Goal: Use online tool/utility: Utilize a website feature to perform a specific function

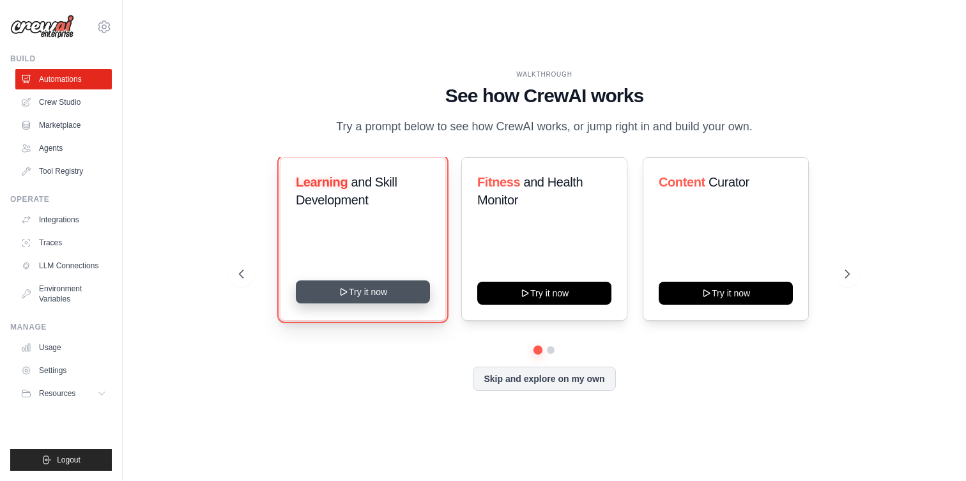
click at [386, 289] on button "Try it now" at bounding box center [363, 292] width 134 height 23
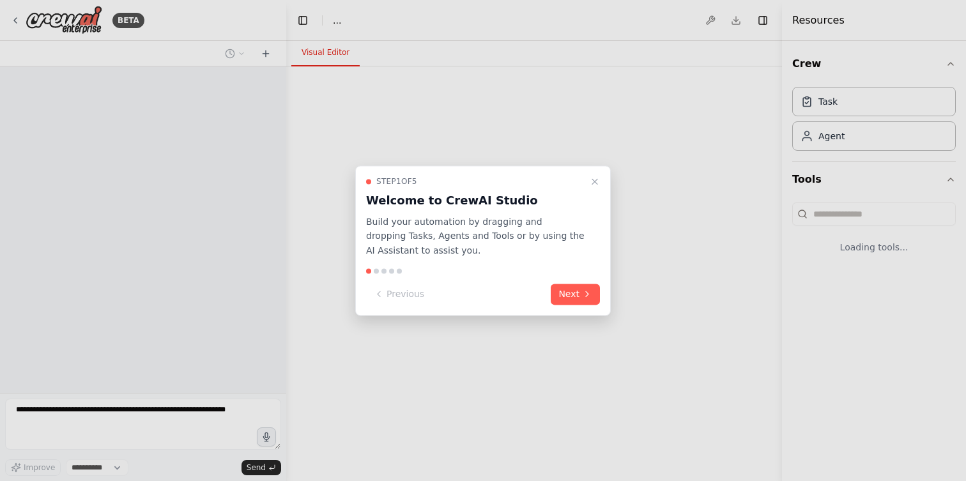
select select "****"
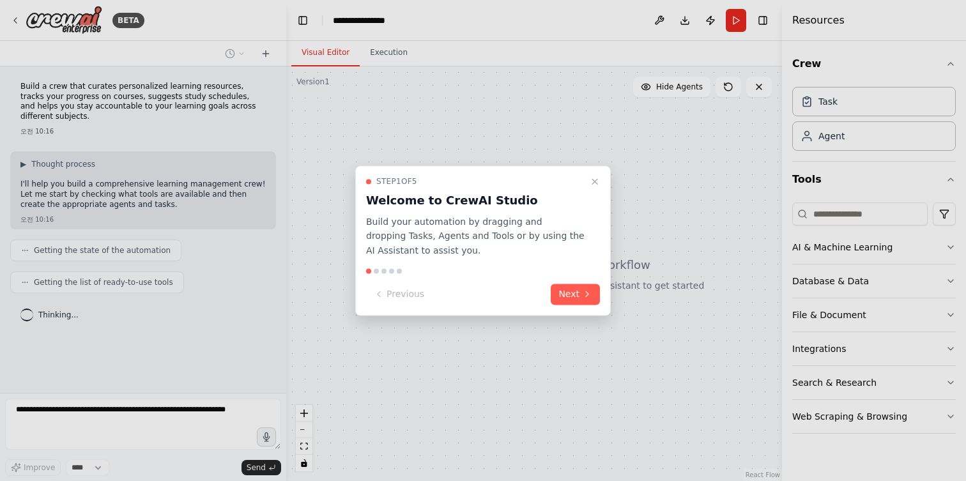
click at [569, 297] on button "Next" at bounding box center [575, 294] width 49 height 21
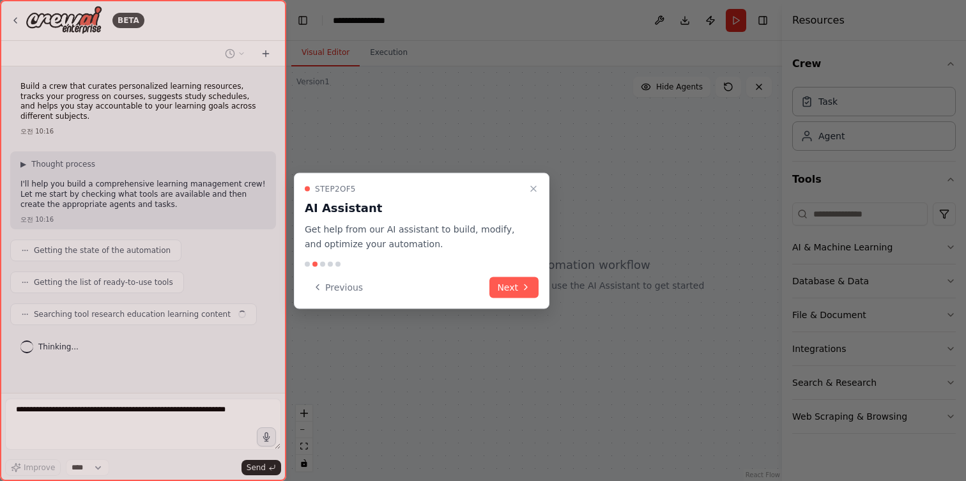
click at [347, 288] on button "Previous" at bounding box center [338, 287] width 66 height 21
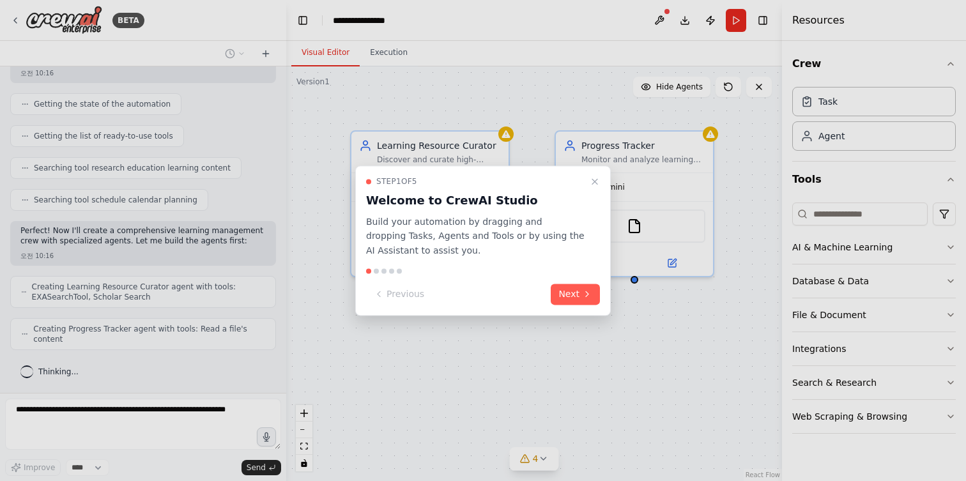
scroll to position [189, 0]
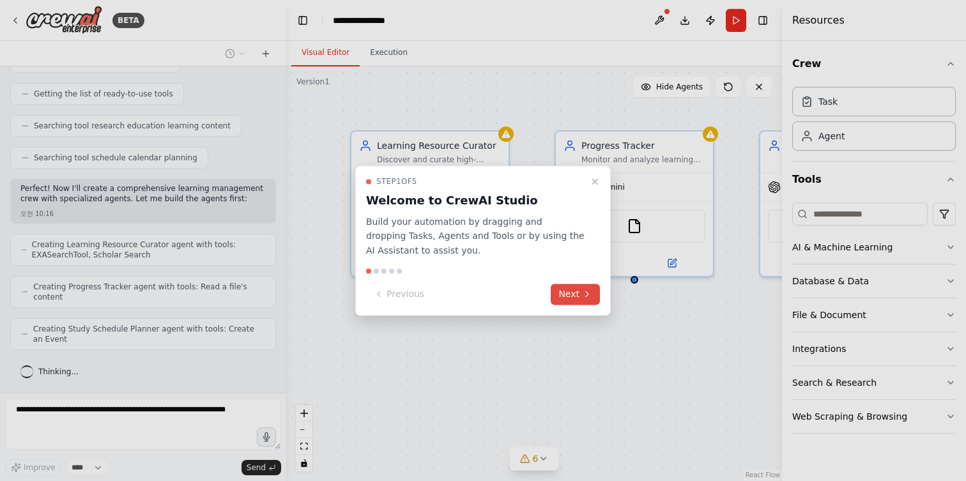
click at [592, 297] on icon at bounding box center [587, 294] width 10 height 10
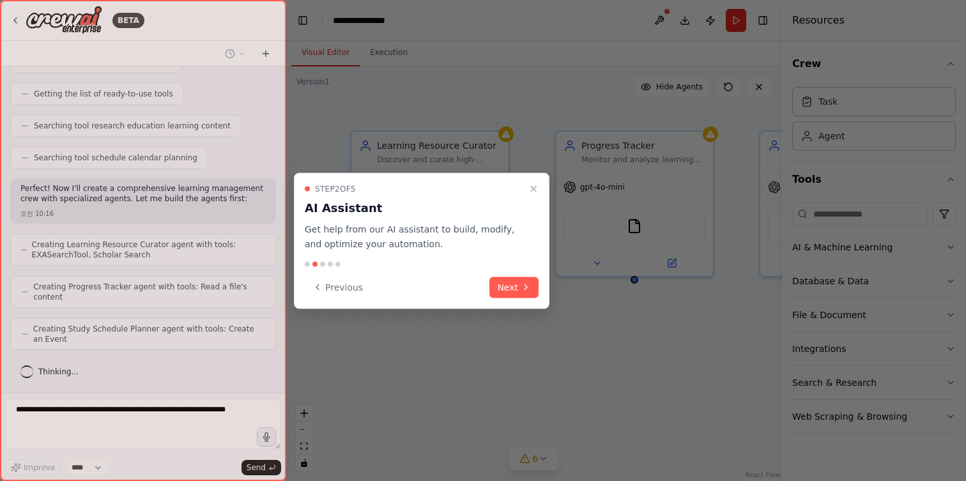
scroll to position [231, 0]
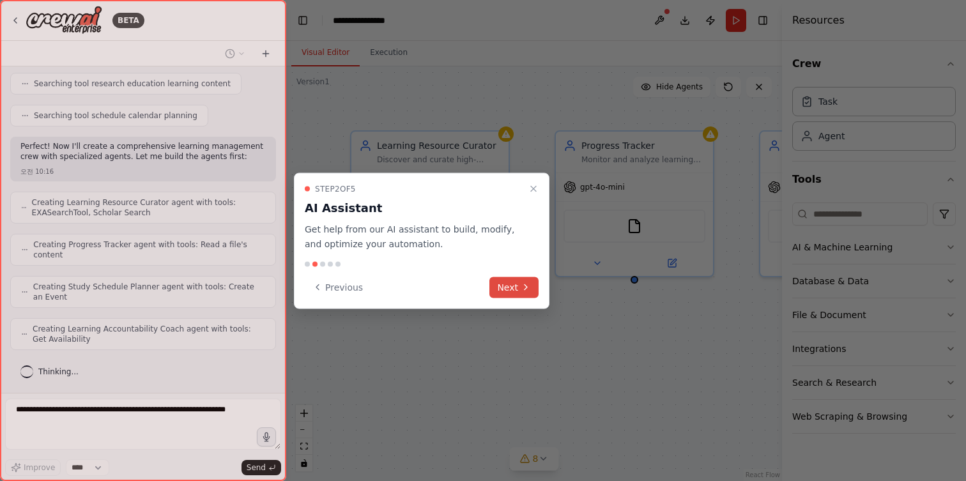
click at [507, 292] on button "Next" at bounding box center [514, 287] width 49 height 21
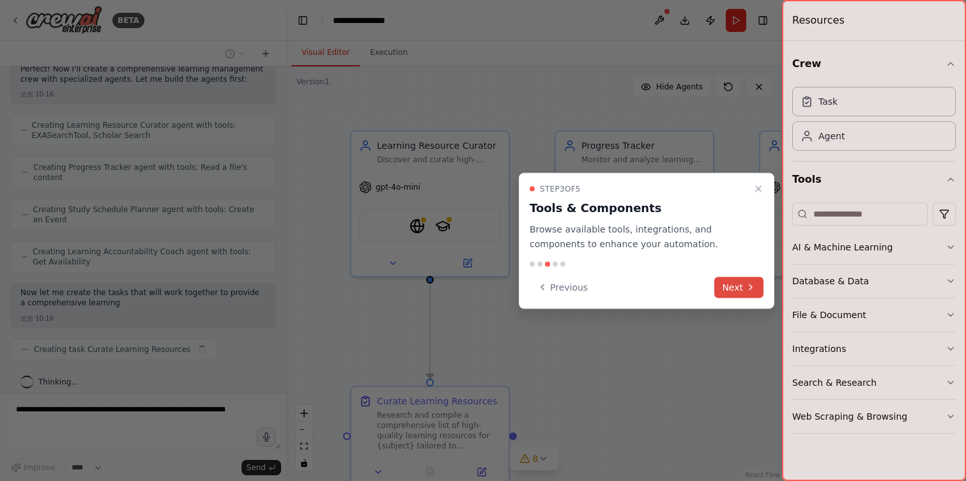
scroll to position [318, 0]
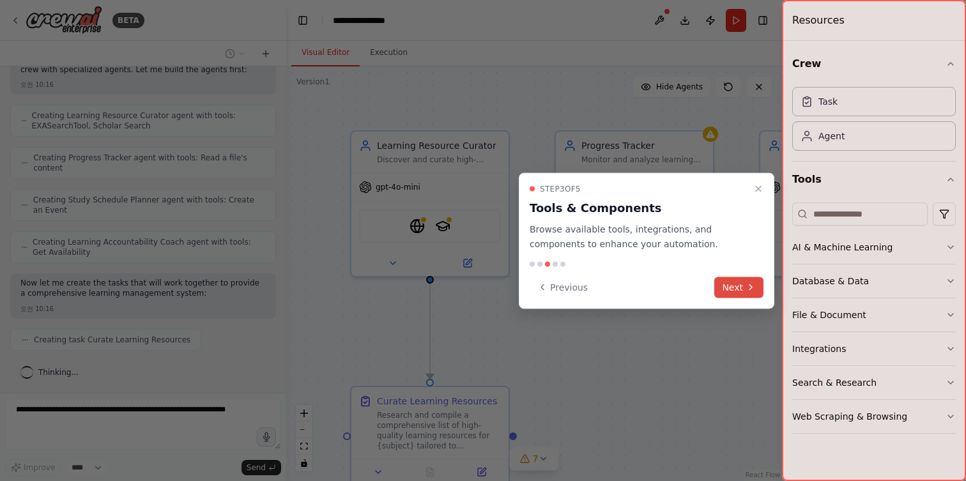
click at [751, 291] on icon at bounding box center [751, 287] width 10 height 10
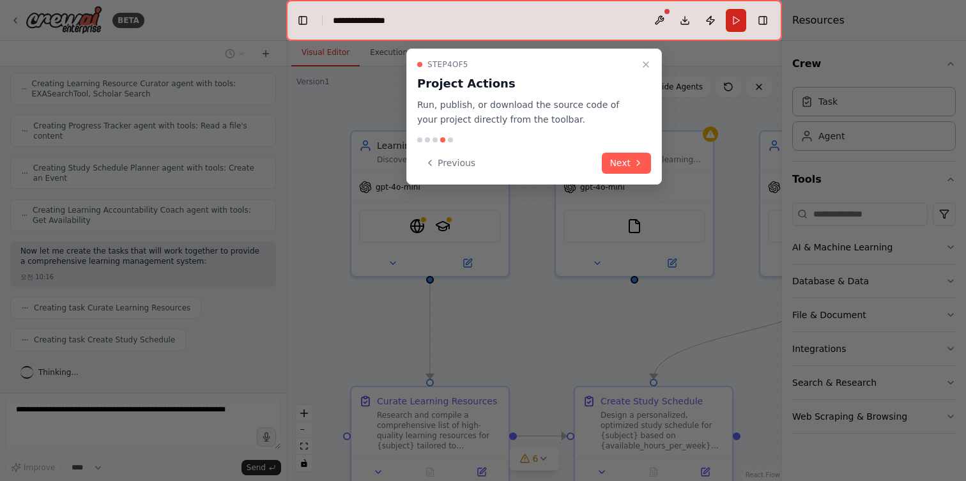
scroll to position [382, 0]
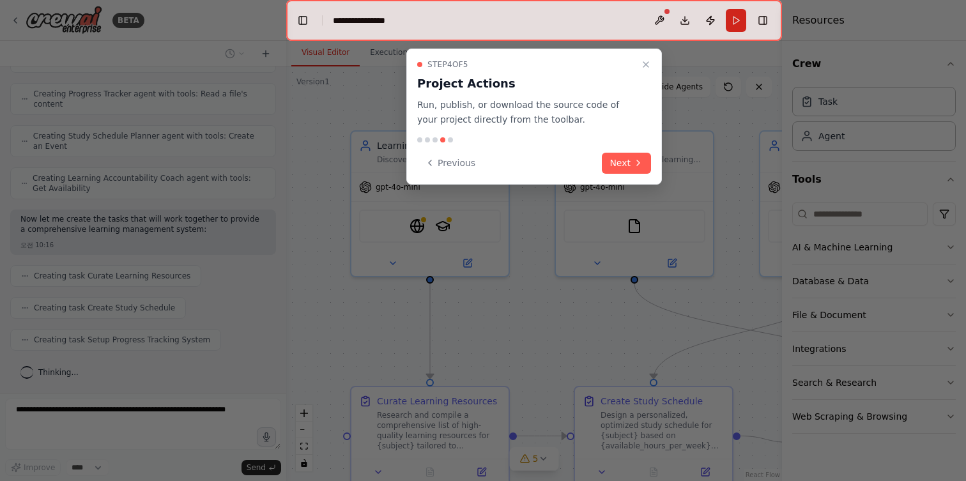
click at [630, 149] on div "Step 4 of 5 Project Actions Run, publish, or download the source code of your p…" at bounding box center [534, 117] width 256 height 136
click at [628, 162] on button "Next" at bounding box center [626, 163] width 49 height 21
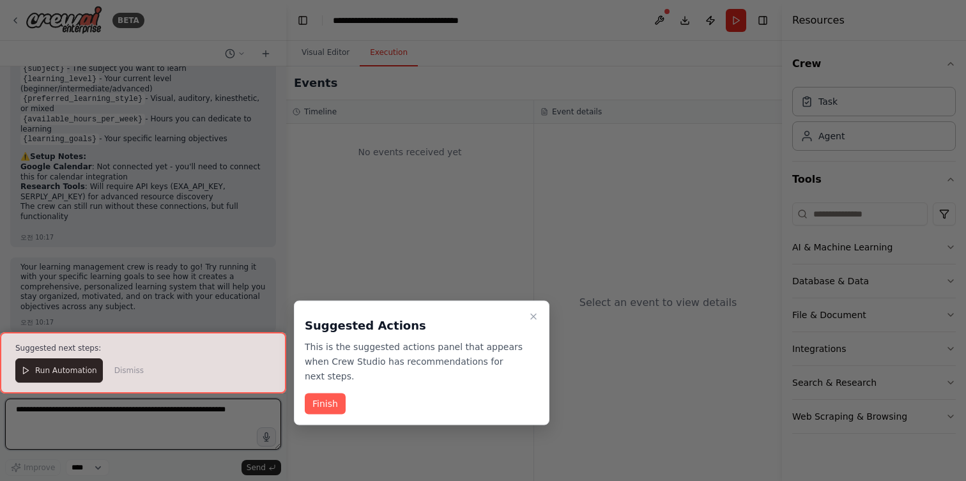
scroll to position [1201, 0]
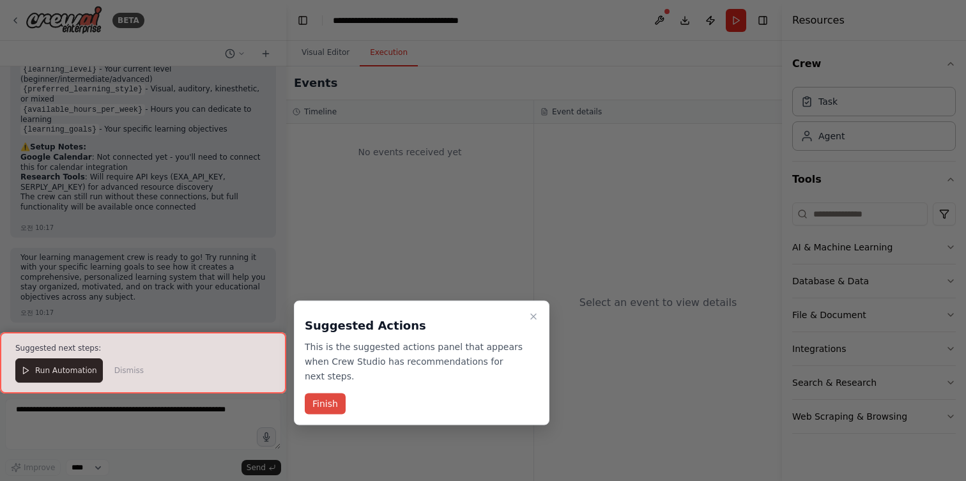
click at [335, 404] on button "Finish" at bounding box center [325, 404] width 41 height 21
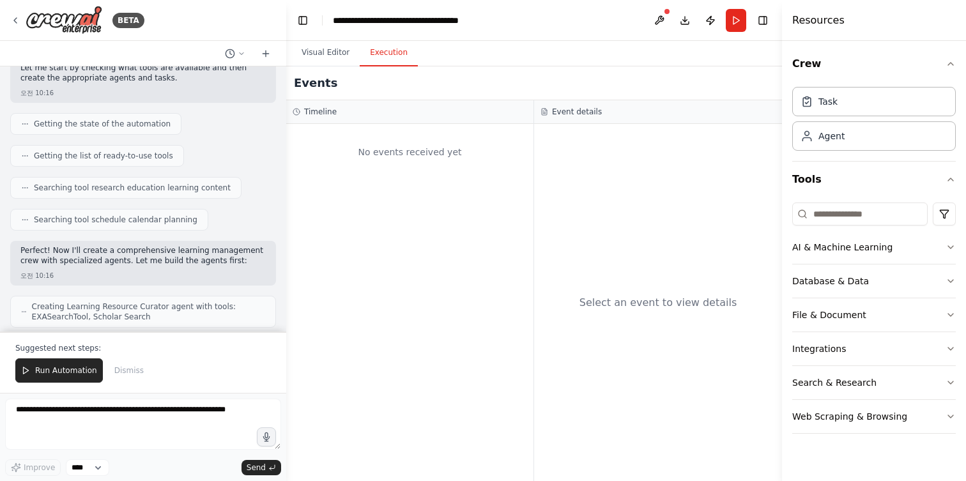
scroll to position [0, 0]
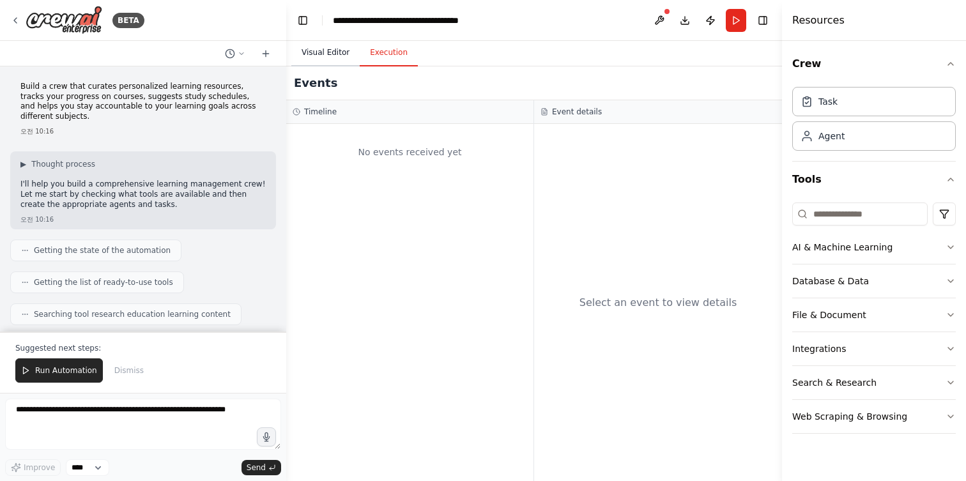
click at [328, 47] on button "Visual Editor" at bounding box center [325, 53] width 68 height 27
click at [397, 47] on button "Execution" at bounding box center [389, 53] width 58 height 27
click at [450, 179] on div "No events received yet" at bounding box center [409, 302] width 247 height 357
drag, startPoint x: 353, startPoint y: 148, endPoint x: 465, endPoint y: 176, distance: 115.9
click at [465, 176] on div "No events received yet" at bounding box center [409, 302] width 247 height 357
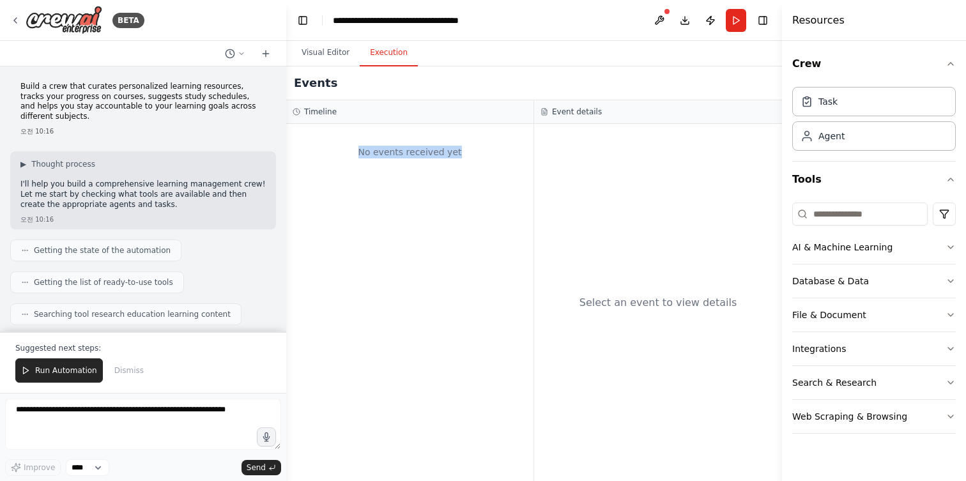
click at [465, 176] on div "No events received yet" at bounding box center [409, 302] width 247 height 357
click at [326, 57] on button "Visual Editor" at bounding box center [325, 53] width 68 height 27
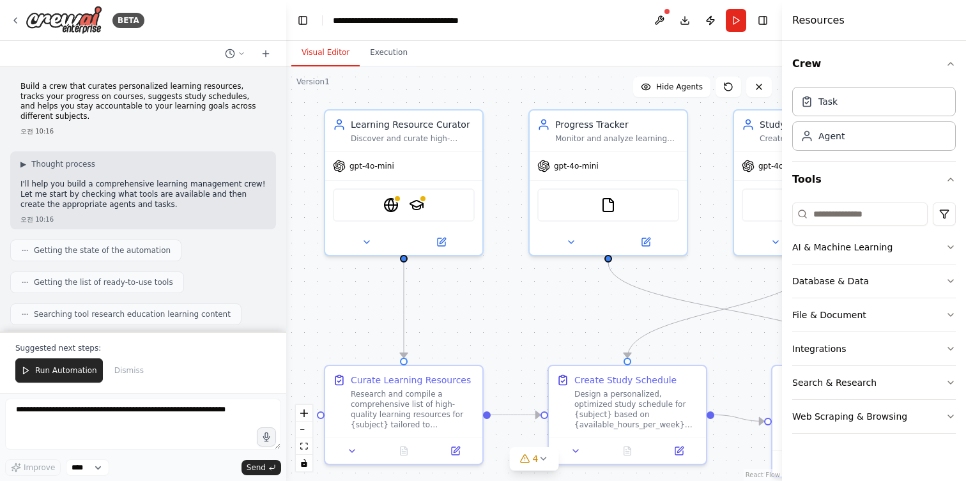
drag, startPoint x: 535, startPoint y: 116, endPoint x: 509, endPoint y: 95, distance: 33.6
click at [509, 95] on div ".deletable-edge-delete-btn { width: 20px; height: 20px; border: 0px solid #ffff…" at bounding box center [534, 273] width 496 height 415
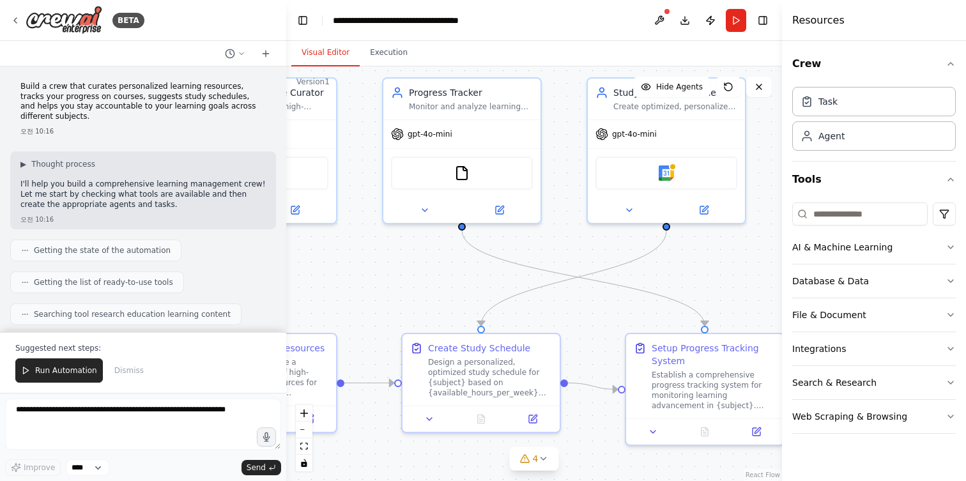
drag, startPoint x: 539, startPoint y: 324, endPoint x: 392, endPoint y: 292, distance: 149.8
click at [392, 292] on div ".deletable-edge-delete-btn { width: 20px; height: 20px; border: 0px solid #ffff…" at bounding box center [534, 273] width 496 height 415
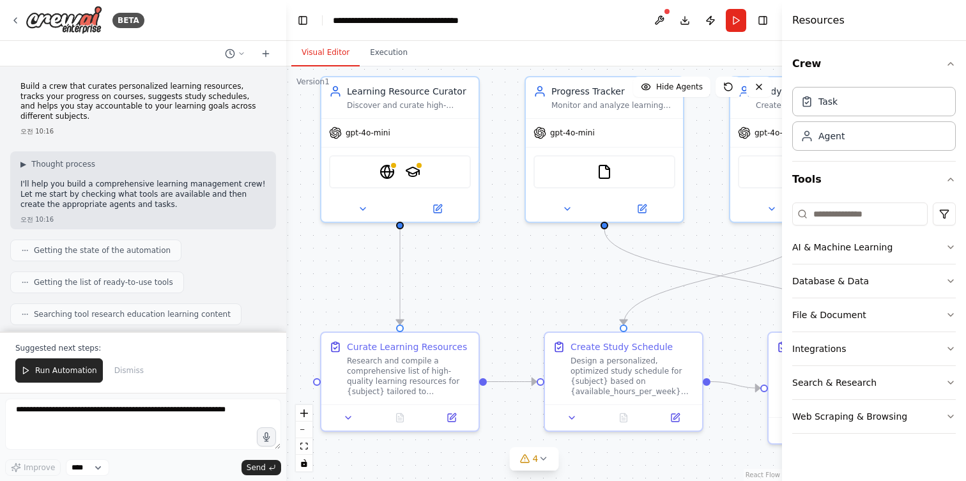
drag, startPoint x: 504, startPoint y: 289, endPoint x: 647, endPoint y: 270, distance: 143.8
click at [647, 270] on div ".deletable-edge-delete-btn { width: 20px; height: 20px; border: 0px solid #ffff…" at bounding box center [534, 273] width 496 height 415
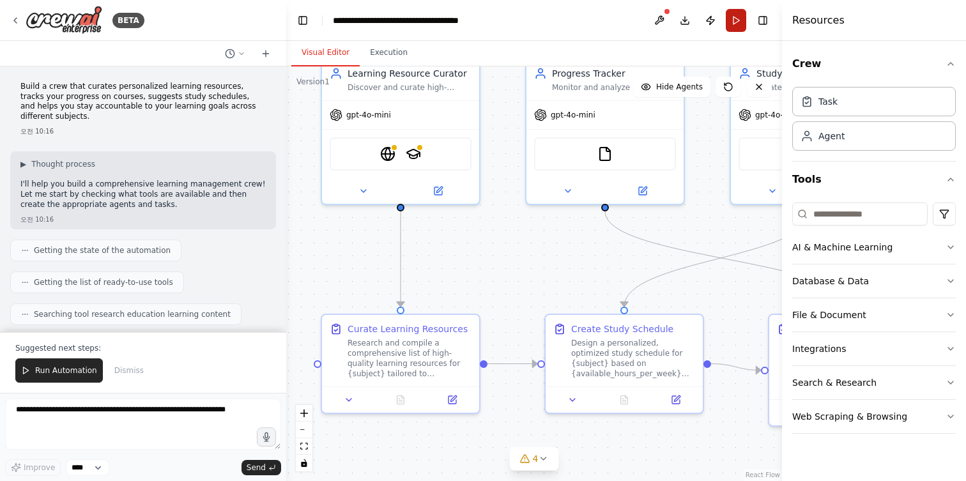
click at [740, 22] on button "Run" at bounding box center [736, 20] width 20 height 23
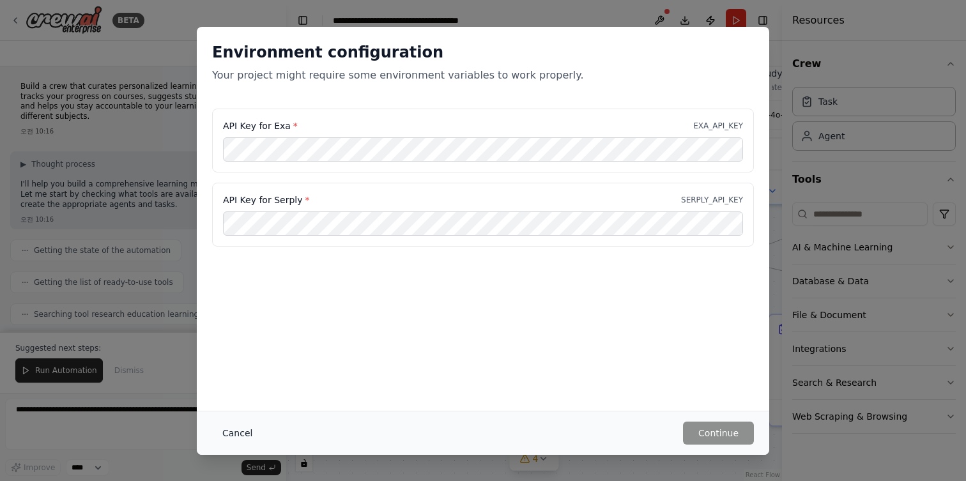
click at [247, 431] on button "Cancel" at bounding box center [237, 433] width 50 height 23
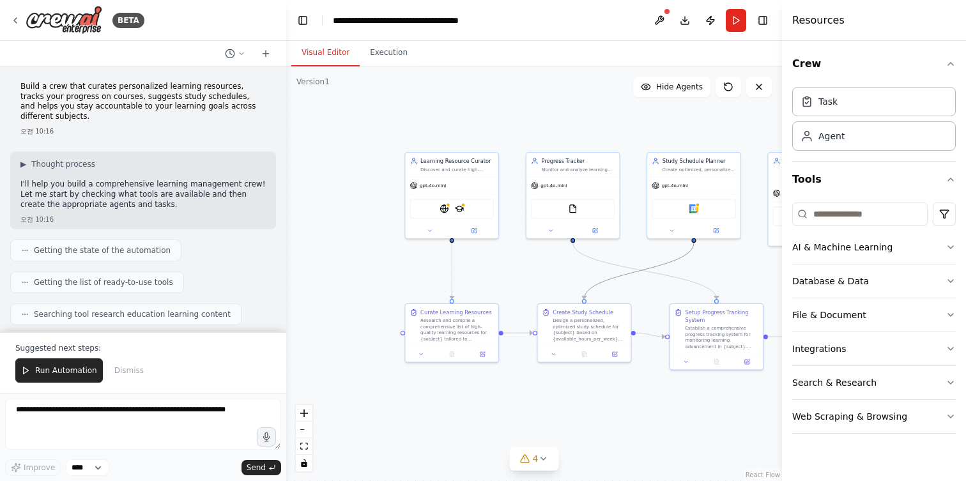
drag, startPoint x: 619, startPoint y: 274, endPoint x: 497, endPoint y: 280, distance: 122.8
click at [497, 280] on div ".deletable-edge-delete-btn { width: 20px; height: 20px; border: 0px solid #ffff…" at bounding box center [534, 273] width 496 height 415
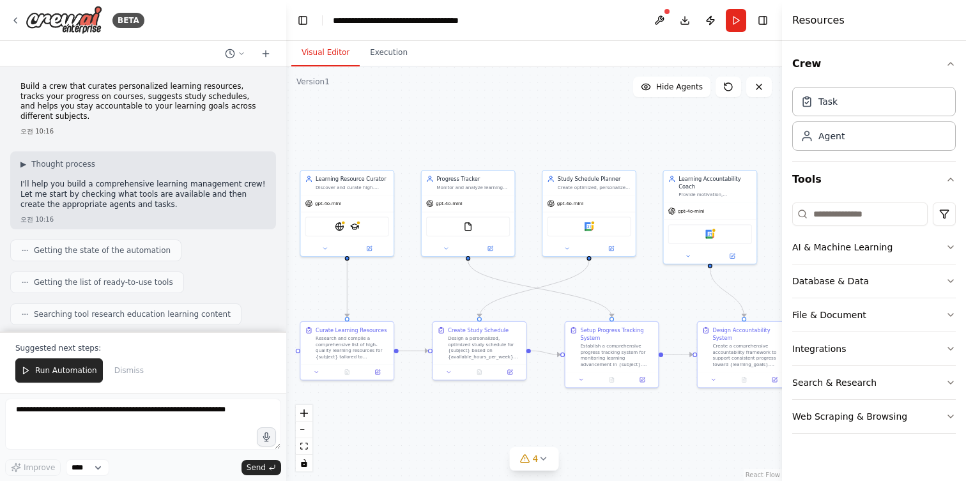
drag, startPoint x: 537, startPoint y: 266, endPoint x: 432, endPoint y: 284, distance: 106.3
click at [432, 284] on div ".deletable-edge-delete-btn { width: 20px; height: 20px; border: 0px solid #ffff…" at bounding box center [534, 273] width 496 height 415
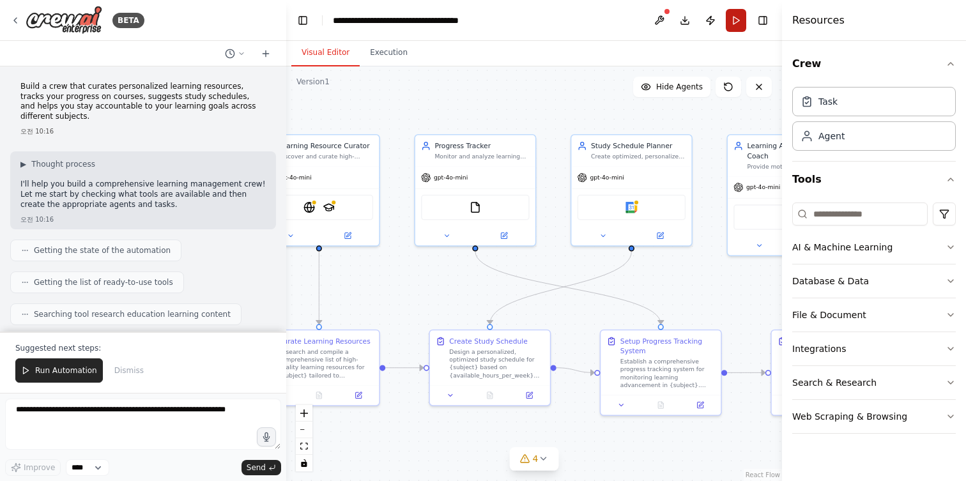
click at [732, 24] on button "Run" at bounding box center [736, 20] width 20 height 23
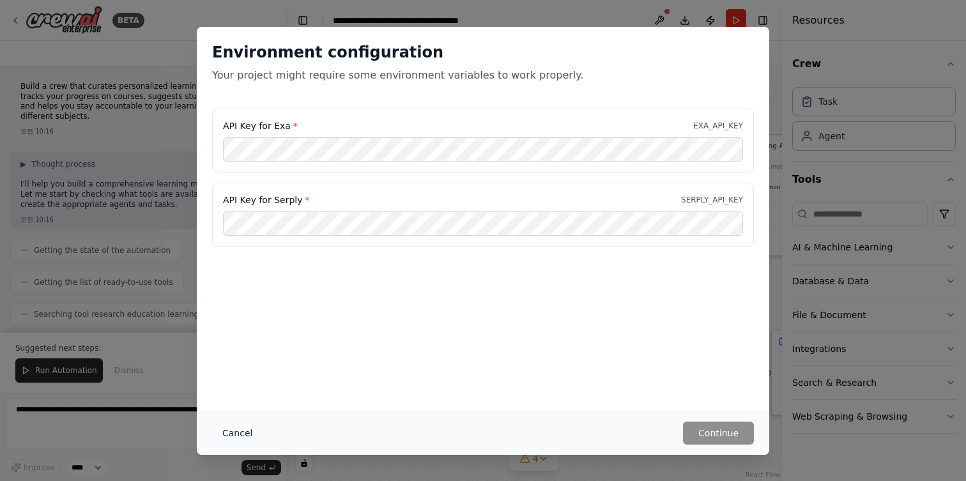
click at [247, 444] on div "Cancel Continue" at bounding box center [483, 433] width 573 height 44
click at [243, 439] on button "Cancel" at bounding box center [237, 433] width 50 height 23
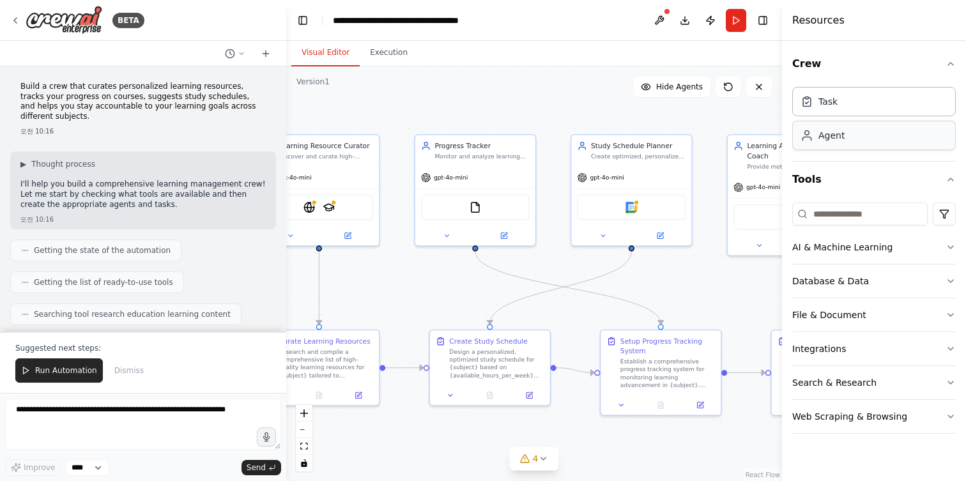
click at [837, 139] on div "Agent" at bounding box center [832, 135] width 26 height 13
click at [624, 203] on icon at bounding box center [623, 203] width 8 height 8
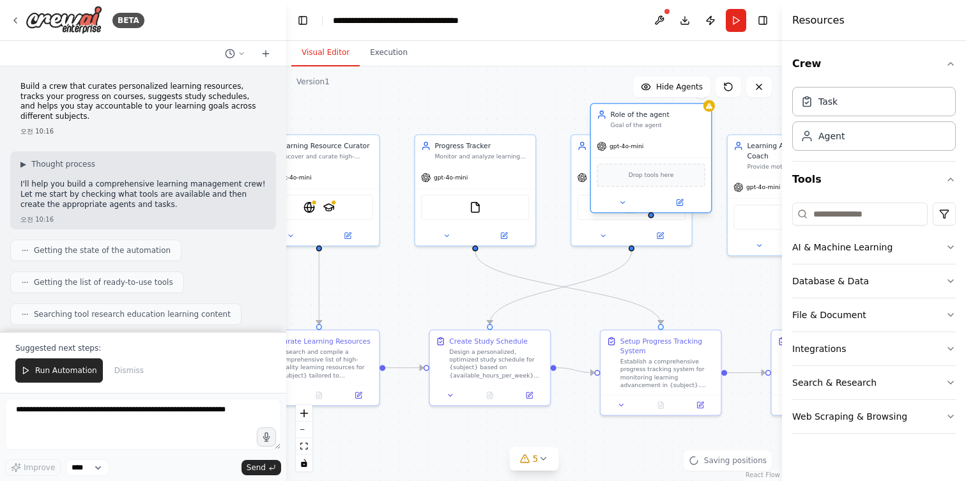
click at [600, 116] on icon at bounding box center [602, 117] width 6 height 3
click at [548, 118] on div ".deletable-edge-delete-btn { width: 20px; height: 20px; border: 0px solid #ffff…" at bounding box center [534, 273] width 496 height 415
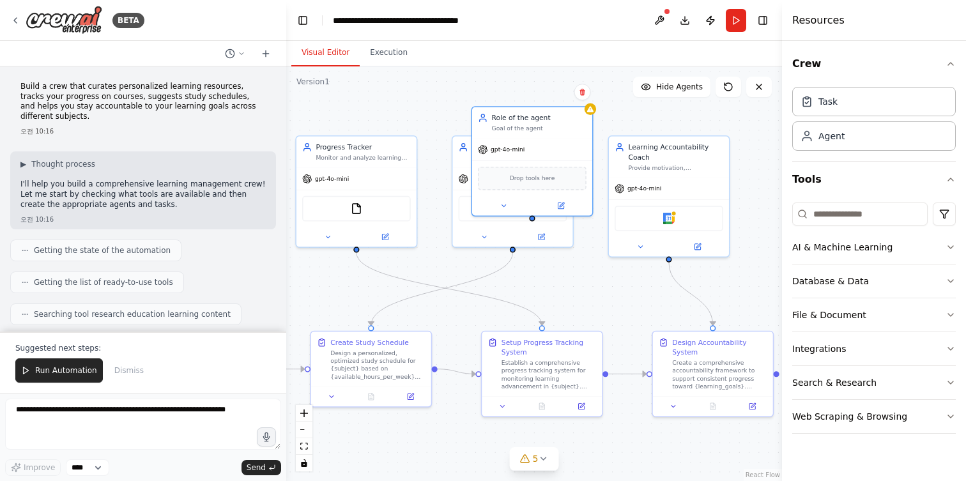
drag, startPoint x: 729, startPoint y: 280, endPoint x: 613, endPoint y: 281, distance: 116.3
click at [613, 281] on div ".deletable-edge-delete-btn { width: 20px; height: 20px; border: 0px solid #ffff…" at bounding box center [534, 273] width 496 height 415
click at [592, 112] on div "Role of the agent Goal of the agent gpt-4o-mini Drop tools here" at bounding box center [532, 159] width 122 height 111
click at [587, 93] on button at bounding box center [583, 92] width 17 height 17
click at [550, 92] on button "Confirm" at bounding box center [545, 91] width 45 height 15
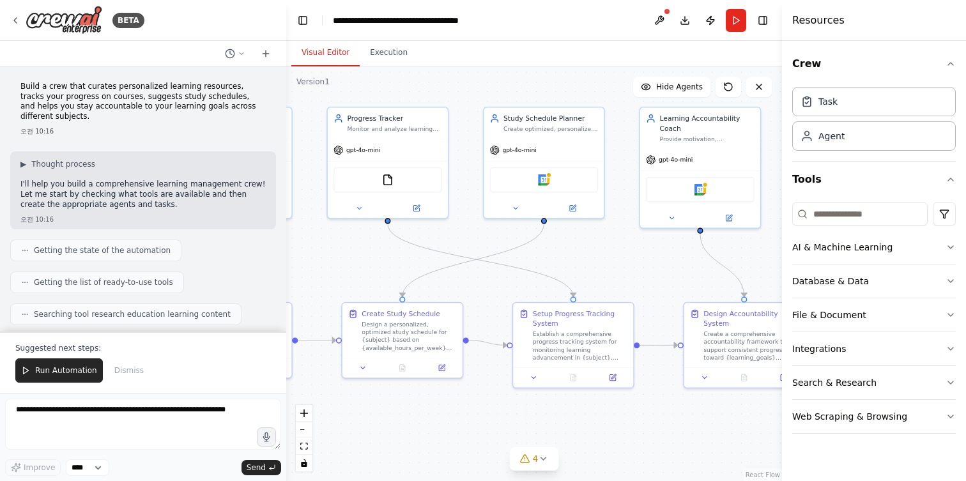
drag, startPoint x: 632, startPoint y: 266, endPoint x: 668, endPoint y: 252, distance: 39.0
click at [668, 252] on div ".deletable-edge-delete-btn { width: 20px; height: 20px; border: 0px solid #ffff…" at bounding box center [534, 273] width 496 height 415
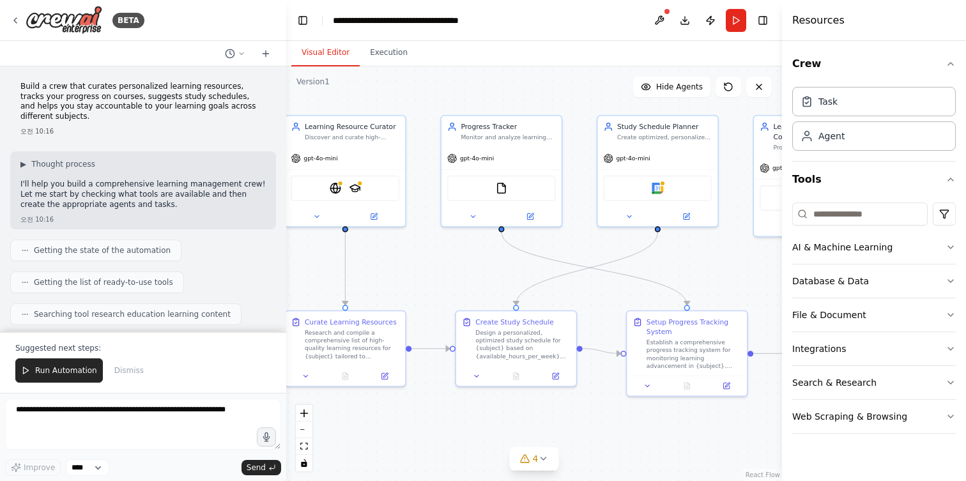
drag, startPoint x: 412, startPoint y: 250, endPoint x: 492, endPoint y: 268, distance: 82.6
click at [492, 268] on div ".deletable-edge-delete-btn { width: 20px; height: 20px; border: 0px solid #ffff…" at bounding box center [534, 273] width 496 height 415
click at [547, 454] on icon at bounding box center [543, 459] width 10 height 10
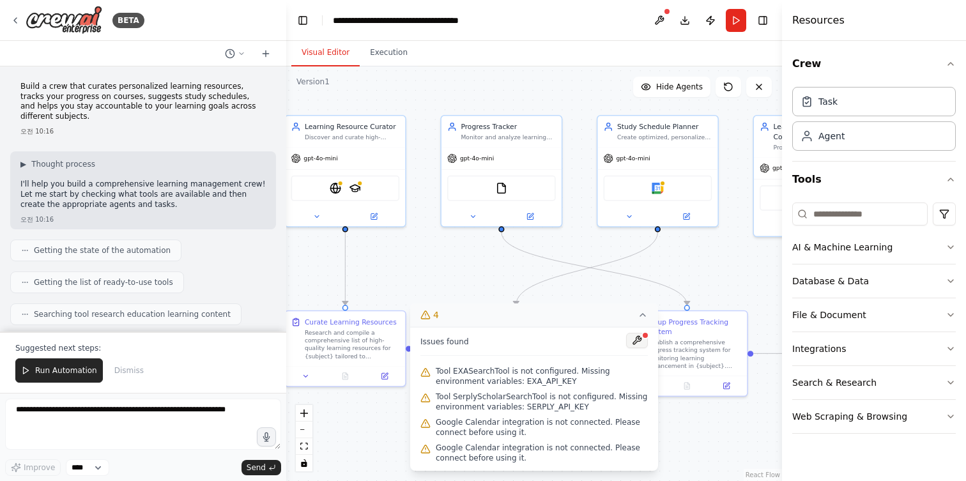
click at [635, 342] on button at bounding box center [637, 340] width 22 height 15
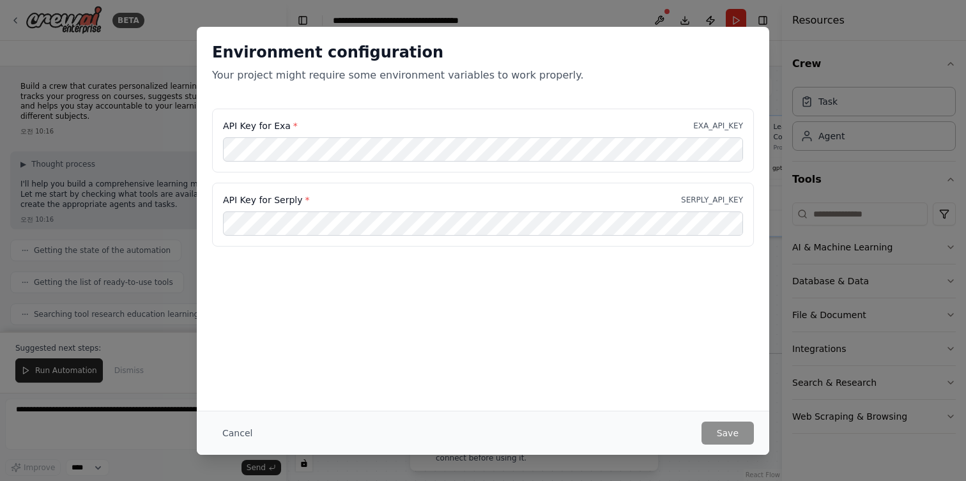
click at [216, 124] on div "API Key for Exa * EXA_API_KEY" at bounding box center [483, 141] width 542 height 64
click at [334, 138] on div "API Key for Exa * EXA_API_KEY" at bounding box center [483, 141] width 542 height 64
click at [242, 434] on button "Cancel" at bounding box center [237, 433] width 50 height 23
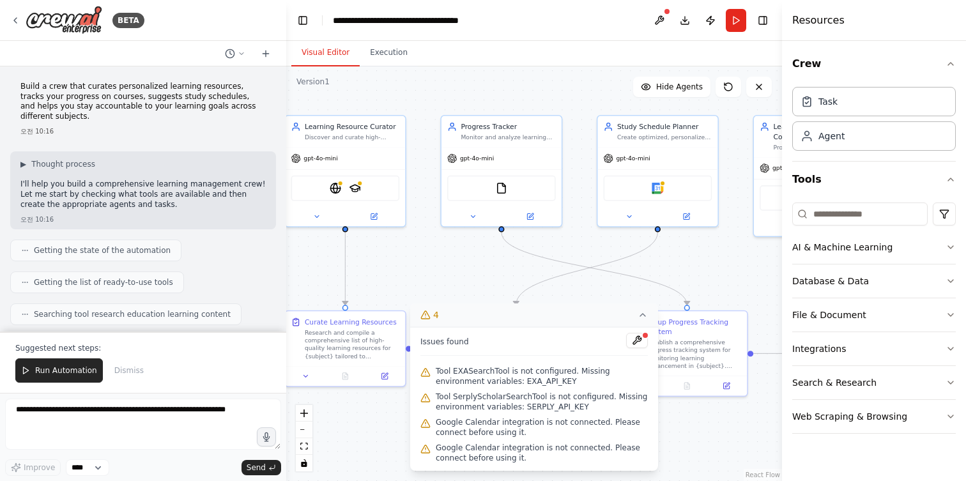
click at [461, 264] on div ".deletable-edge-delete-btn { width: 20px; height: 20px; border: 0px solid #ffff…" at bounding box center [534, 273] width 496 height 415
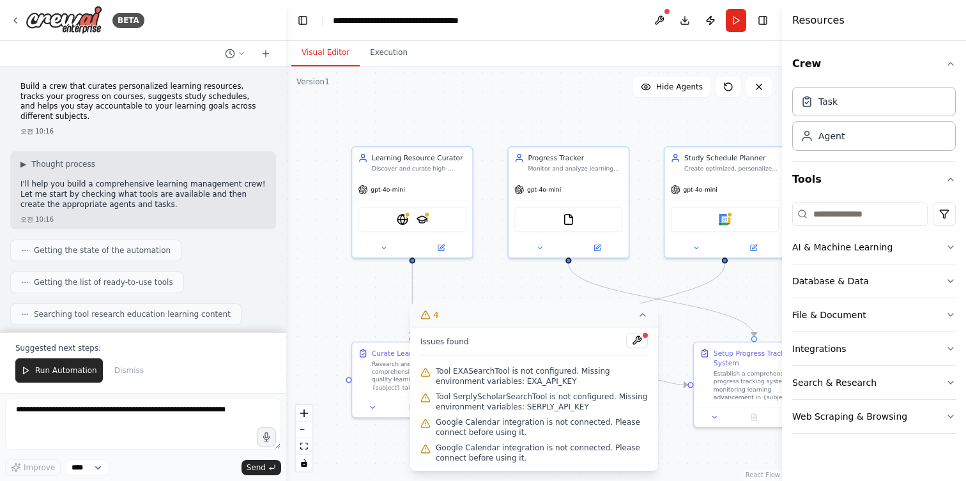
drag, startPoint x: 459, startPoint y: 279, endPoint x: 527, endPoint y: 311, distance: 74.0
click at [527, 311] on div "Version 1 Show Tools Hide Agents .deletable-edge-delete-btn { width: 20px; heig…" at bounding box center [534, 273] width 496 height 415
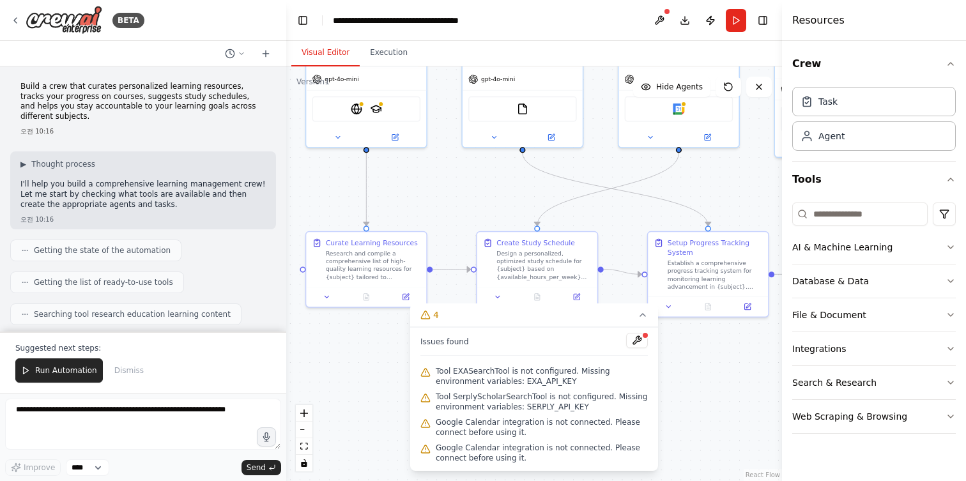
drag, startPoint x: 355, startPoint y: 314, endPoint x: 309, endPoint y: 195, distance: 127.2
click at [309, 195] on div ".deletable-edge-delete-btn { width: 20px; height: 20px; border: 0px solid #ffff…" at bounding box center [534, 273] width 496 height 415
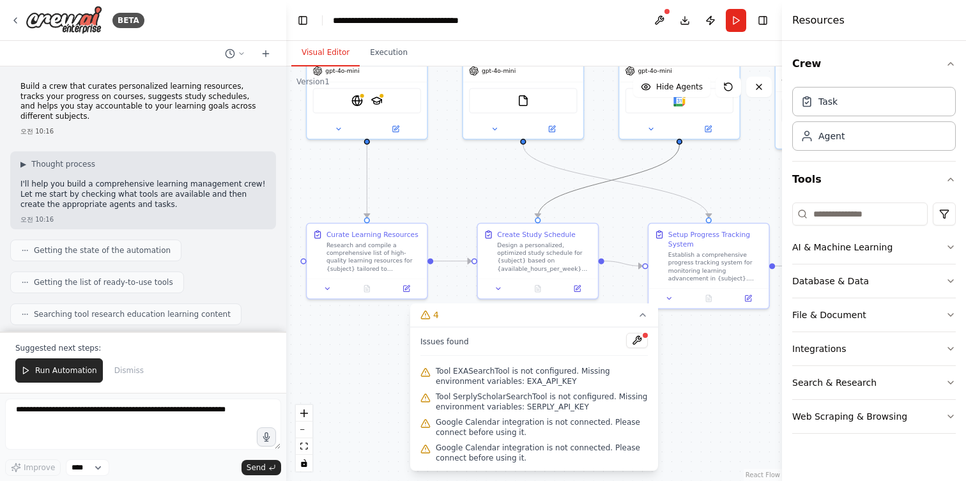
drag, startPoint x: 502, startPoint y: 231, endPoint x: 459, endPoint y: 262, distance: 53.6
click at [427, 294] on div ".deletable-edge-delete-btn { width: 20px; height: 20px; border: 0px solid #ffff…" at bounding box center [446, 137] width 379 height 317
drag, startPoint x: 590, startPoint y: 192, endPoint x: 557, endPoint y: 176, distance: 37.7
click at [454, 295] on div ".deletable-edge-delete-btn { width: 20px; height: 20px; border: 0px solid #ffff…" at bounding box center [534, 273] width 496 height 415
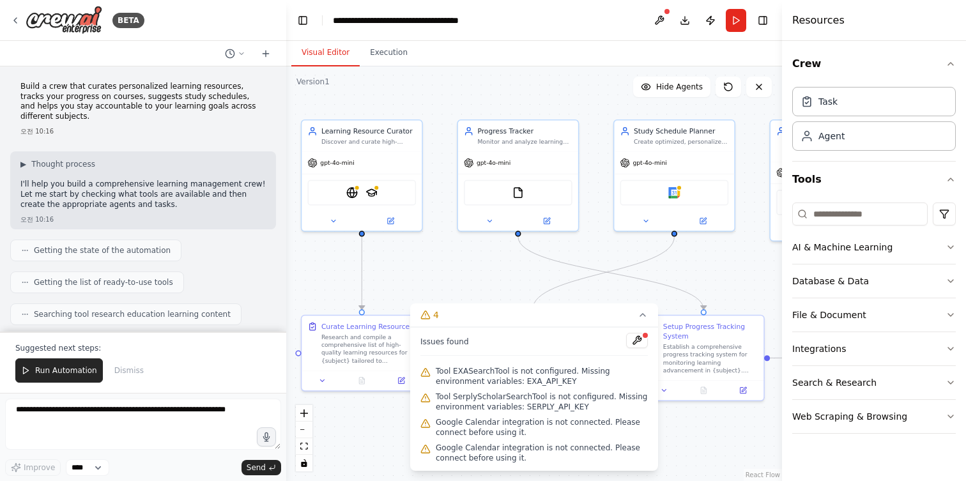
drag, startPoint x: 462, startPoint y: 173, endPoint x: 457, endPoint y: 264, distance: 91.5
click at [457, 264] on div ".deletable-edge-delete-btn { width: 20px; height: 20px; border: 0px solid #ffff…" at bounding box center [534, 273] width 496 height 415
click at [353, 195] on img at bounding box center [352, 191] width 12 height 12
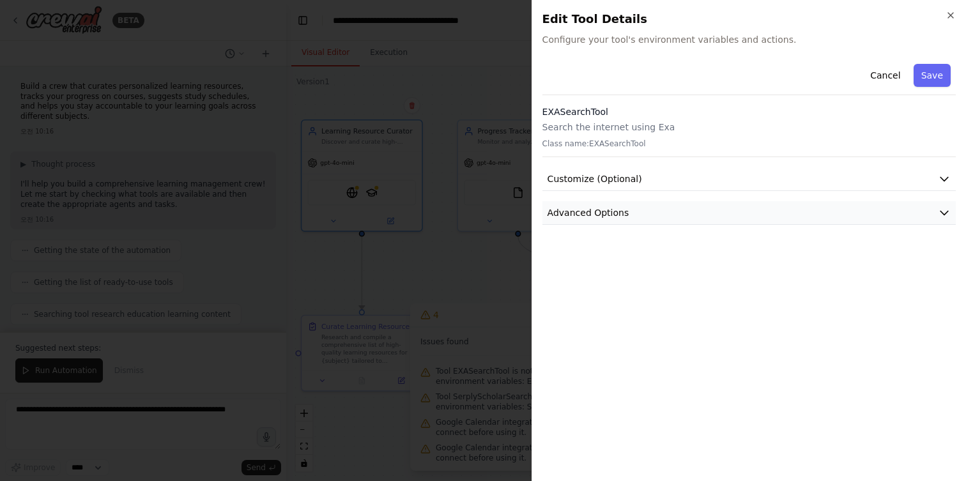
click at [680, 217] on button "Advanced Options" at bounding box center [749, 213] width 413 height 24
click at [677, 176] on button "Customize (Optional)" at bounding box center [749, 179] width 413 height 24
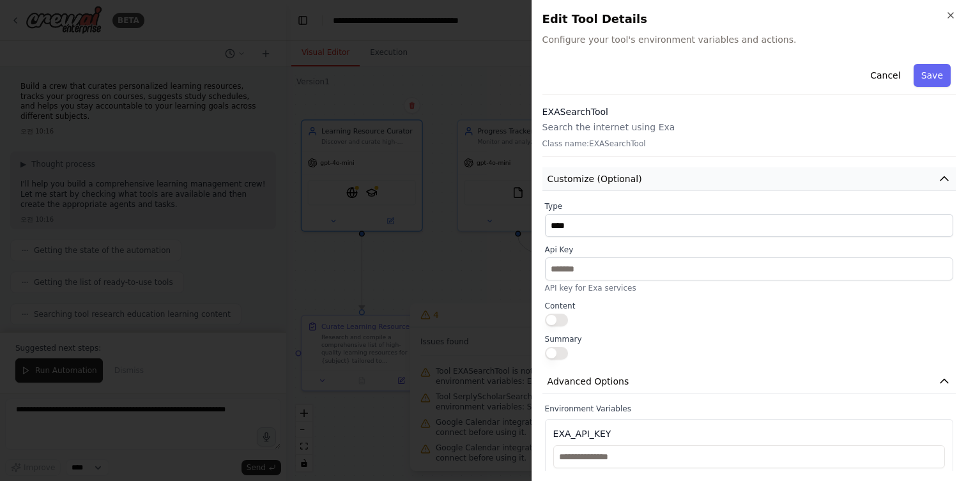
click at [677, 176] on button "Customize (Optional)" at bounding box center [749, 179] width 413 height 24
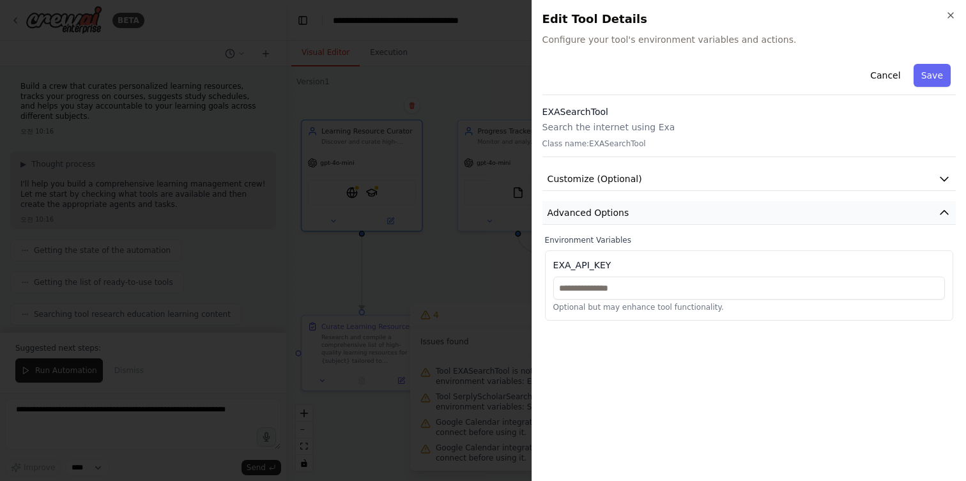
click at [680, 216] on button "Advanced Options" at bounding box center [749, 213] width 413 height 24
click at [446, 88] on div at bounding box center [483, 240] width 966 height 481
